Goal: Task Accomplishment & Management: Complete application form

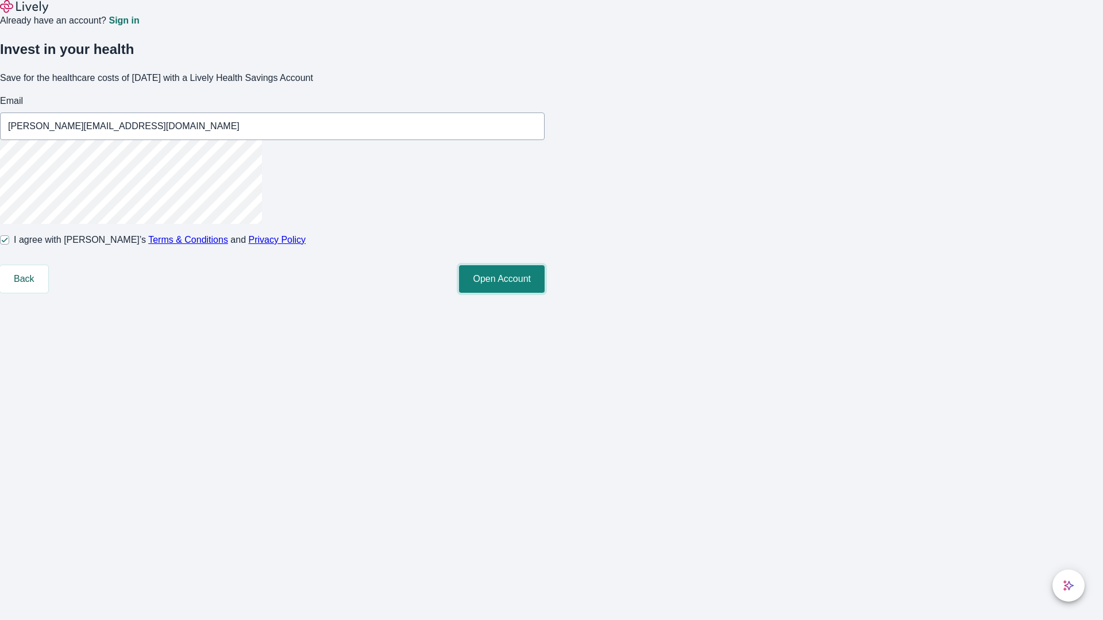
click at [545, 293] on button "Open Account" at bounding box center [502, 279] width 86 height 28
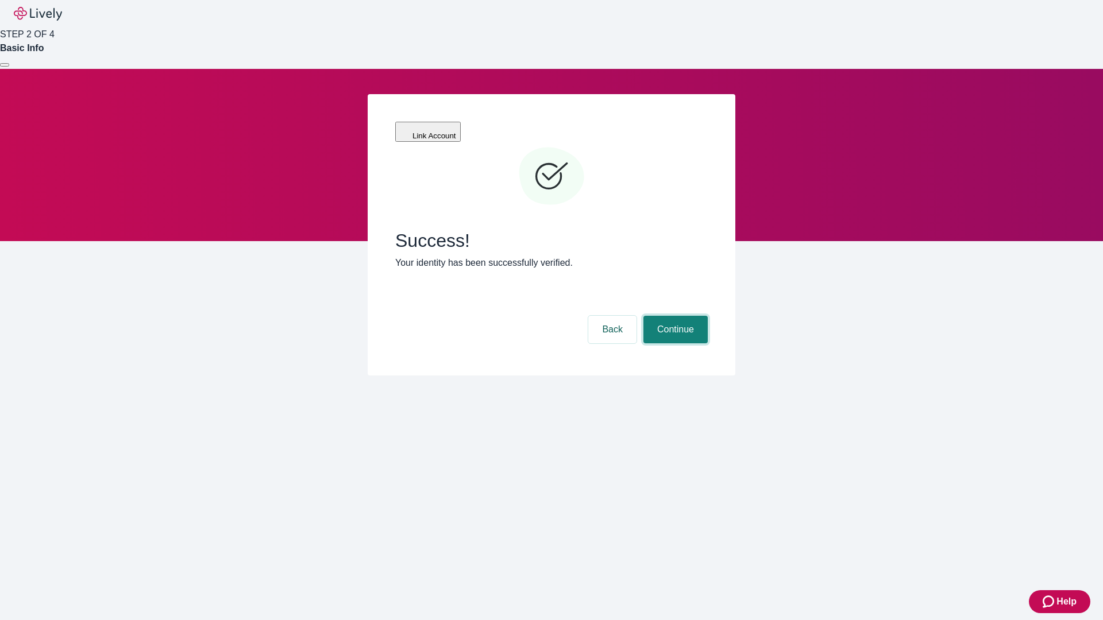
click at [674, 316] on button "Continue" at bounding box center [675, 330] width 64 height 28
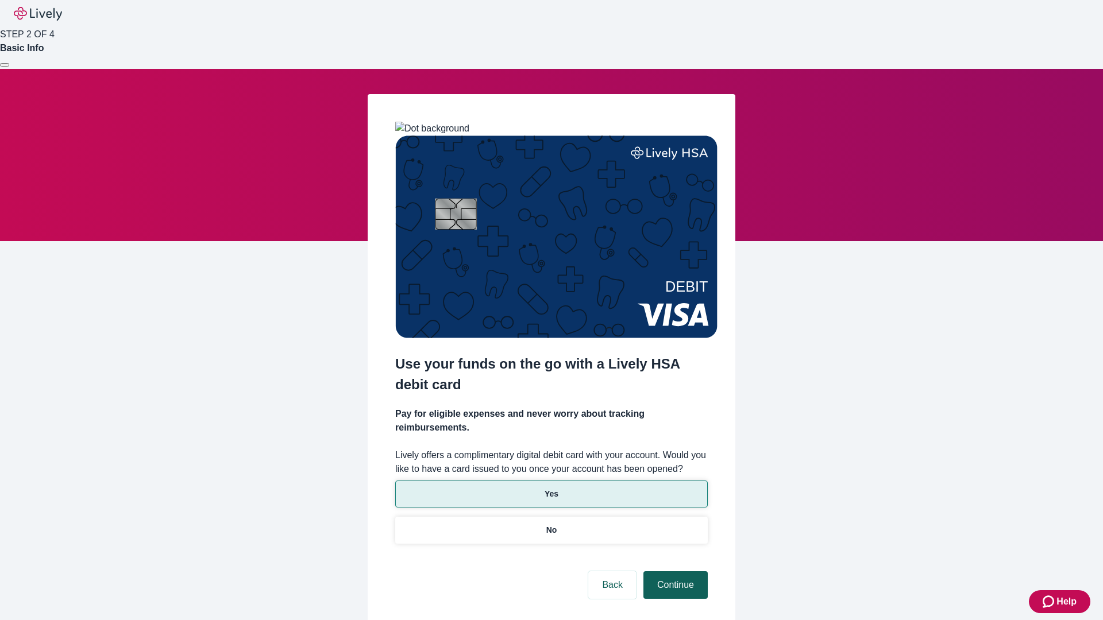
click at [551, 524] on p "No" at bounding box center [551, 530] width 11 height 12
click at [674, 572] on button "Continue" at bounding box center [675, 586] width 64 height 28
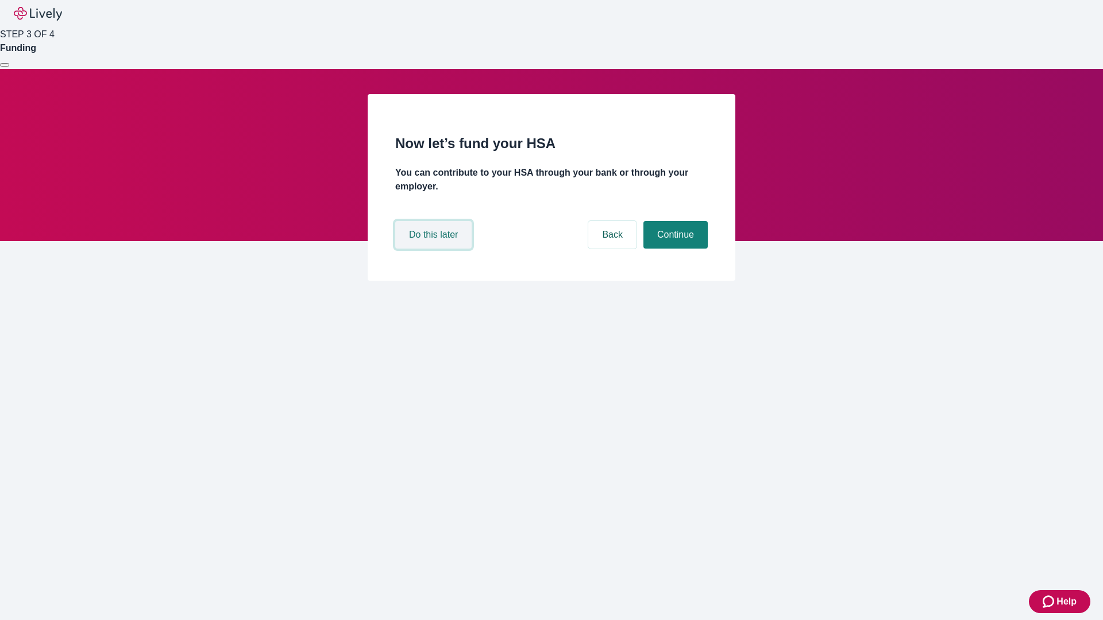
click at [435, 249] on button "Do this later" at bounding box center [433, 235] width 76 height 28
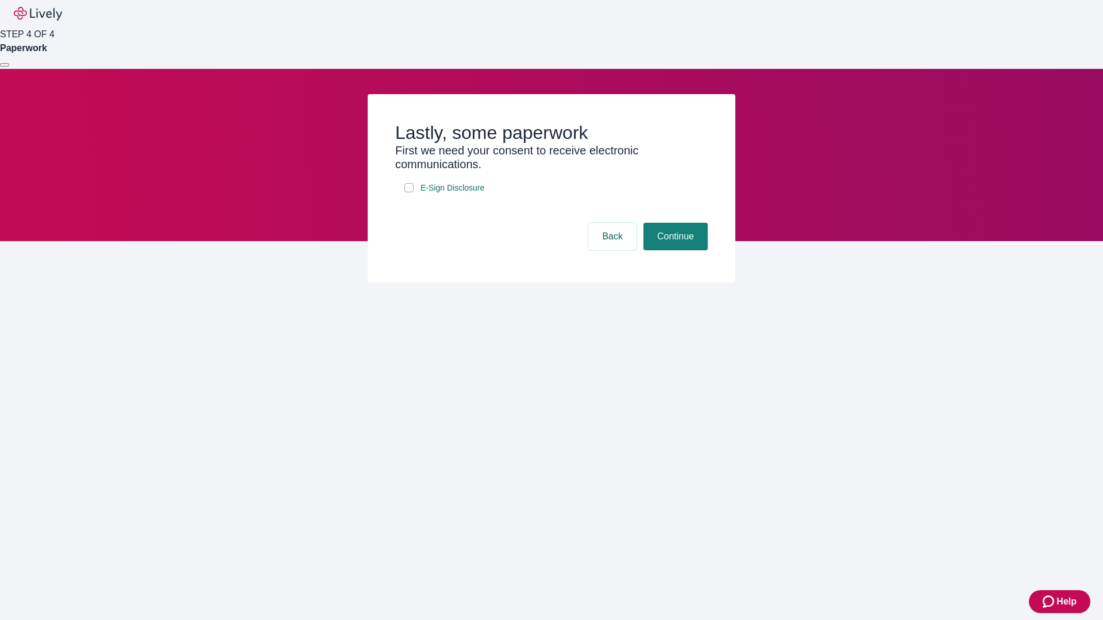
click at [409, 192] on input "E-Sign Disclosure" at bounding box center [408, 187] width 9 height 9
checkbox input "true"
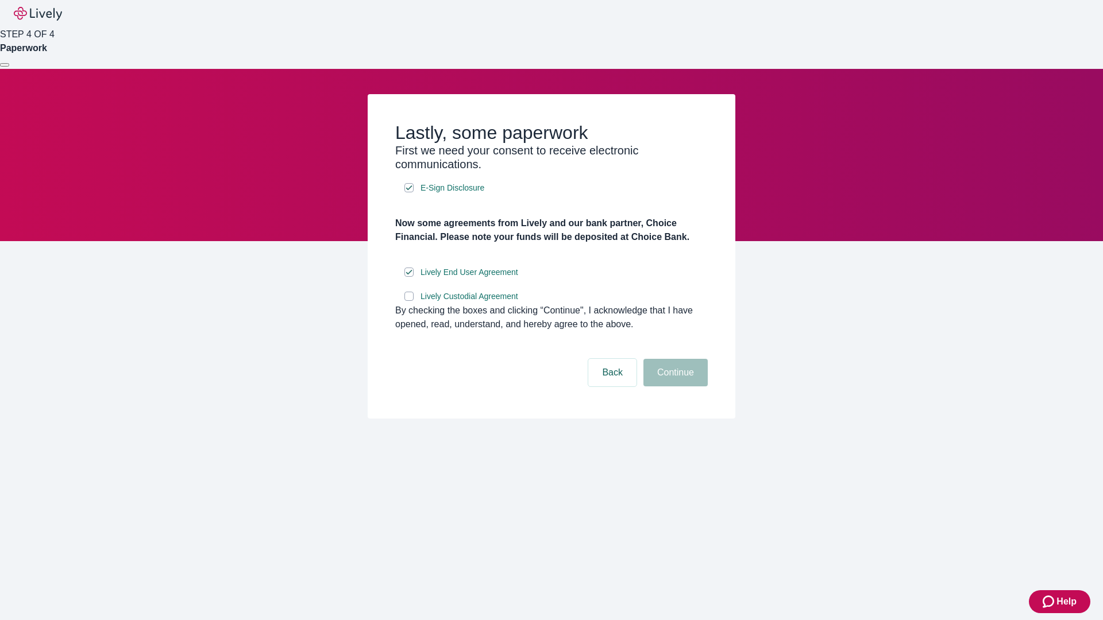
click at [409, 301] on input "Lively Custodial Agreement" at bounding box center [408, 296] width 9 height 9
checkbox input "true"
click at [674, 387] on button "Continue" at bounding box center [675, 373] width 64 height 28
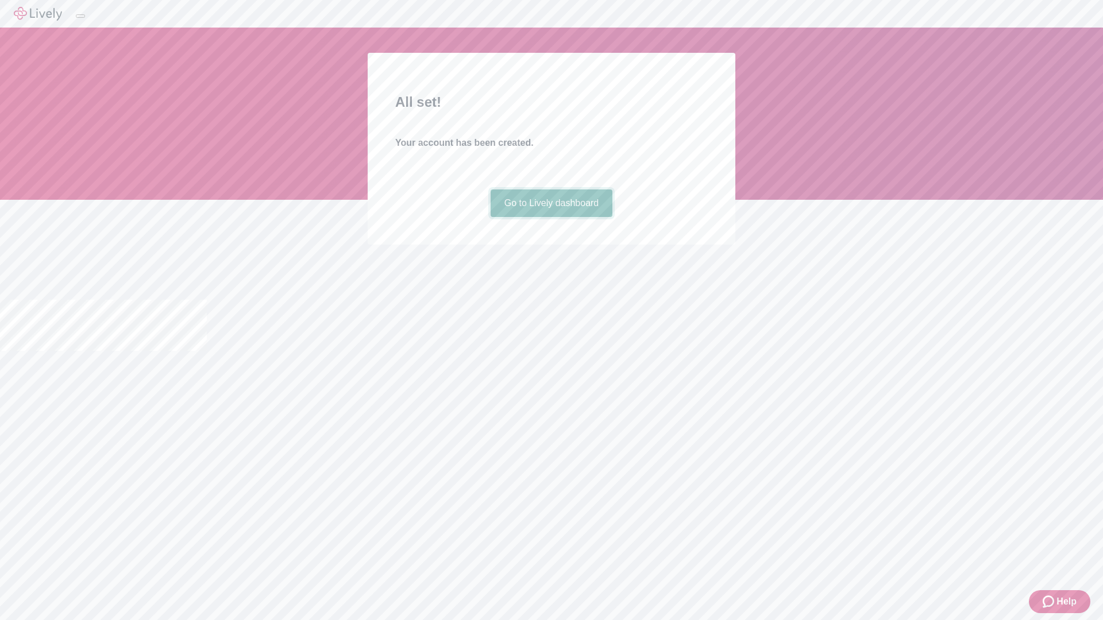
click at [551, 217] on link "Go to Lively dashboard" at bounding box center [552, 204] width 122 height 28
